Goal: Task Accomplishment & Management: Manage account settings

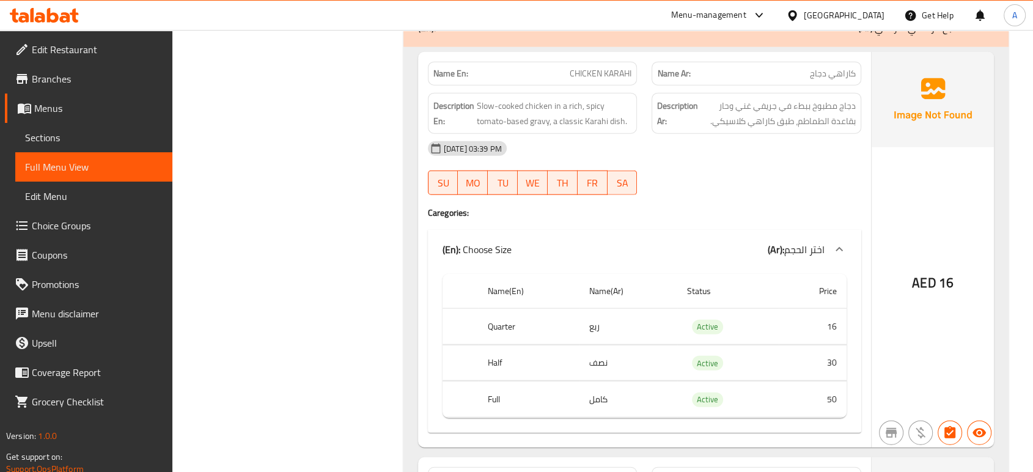
scroll to position [7604, 0]
click at [830, 144] on div "[DATE] 03:39 PM" at bounding box center [644, 148] width 448 height 29
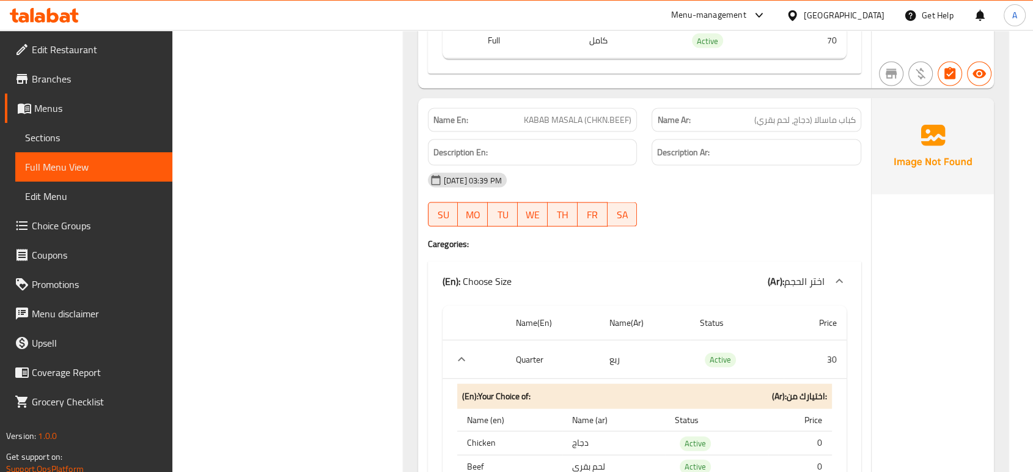
scroll to position [16525, 0]
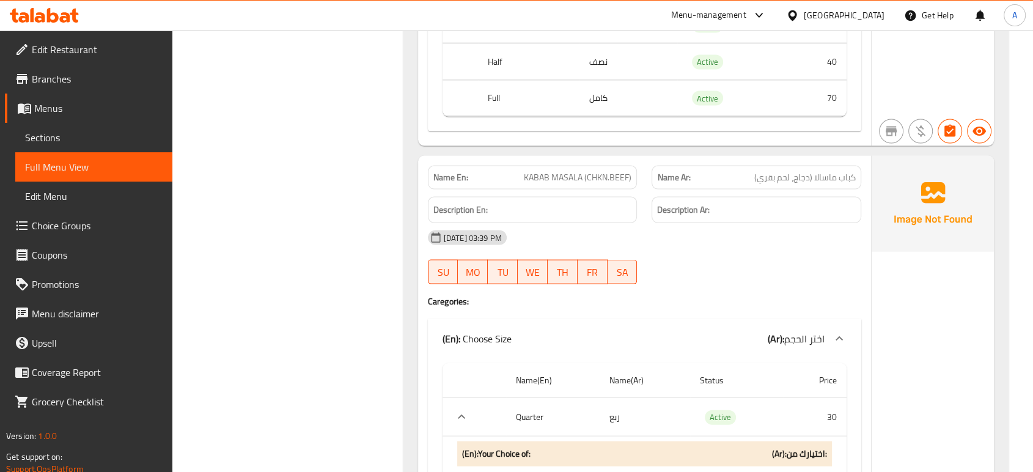
click at [623, 171] on span "KABAB MASALA (CHKN.BEEF)" at bounding box center [578, 177] width 108 height 13
copy span "KABAB MASALA (CHKN.BEEF)"
click at [760, 189] on div "Description Ar:" at bounding box center [756, 209] width 224 height 41
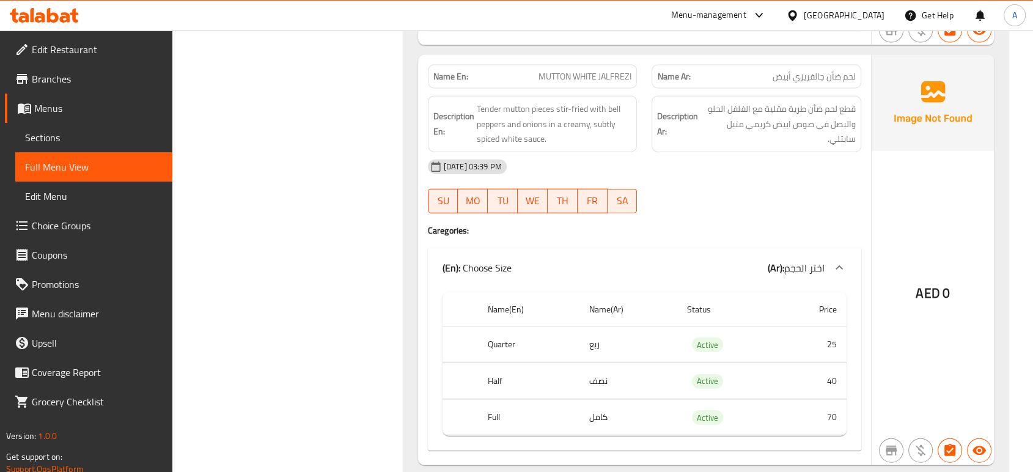
scroll to position [12050, 0]
click at [739, 198] on div "14-09-2025 03:39 PM SU MO TU WE TH FR SA" at bounding box center [644, 187] width 448 height 68
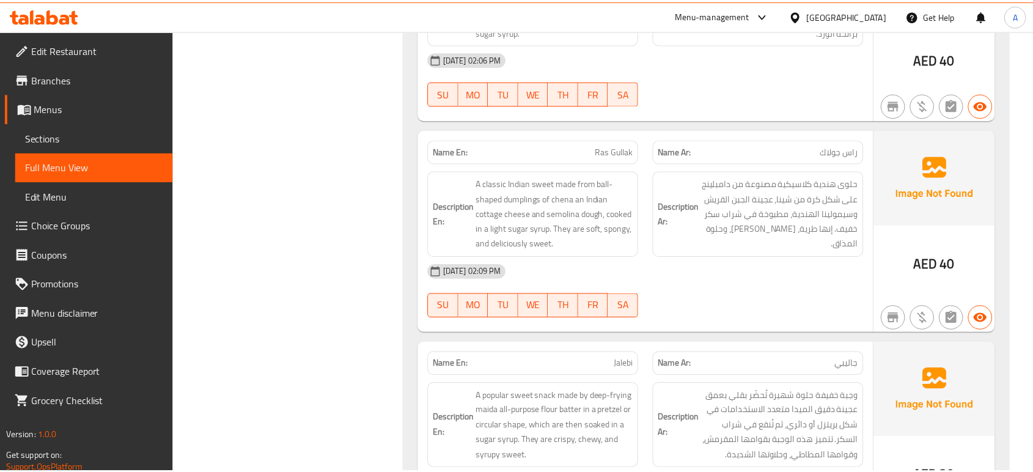
scroll to position [46813, 0]
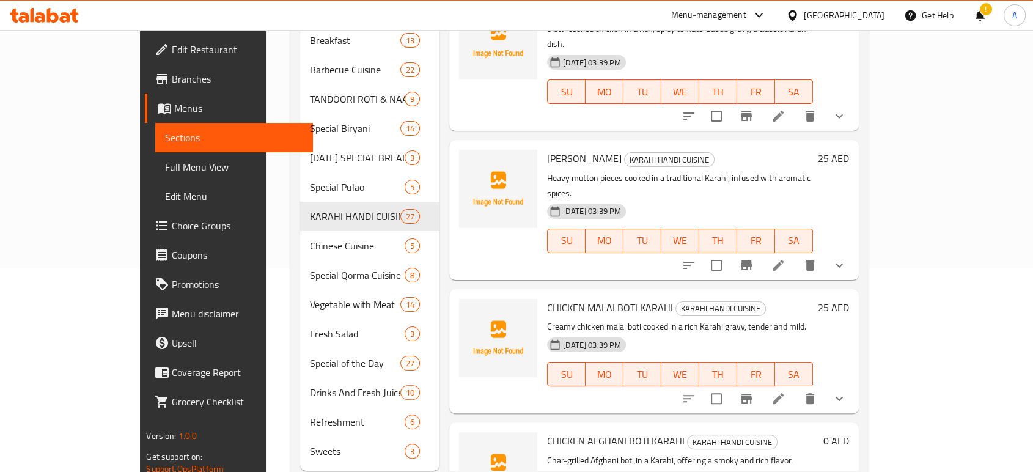
scroll to position [203, 0]
click at [640, 153] on span "KARAHI HANDI CUISINE" at bounding box center [669, 160] width 89 height 14
copy span "KARAHI HANDI CUISINE"
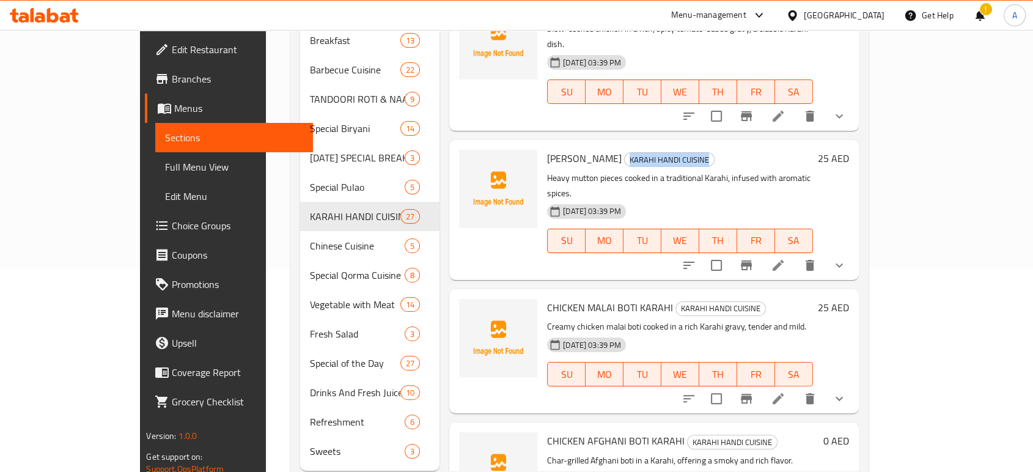
scroll to position [203, 0]
